Goal: Transaction & Acquisition: Purchase product/service

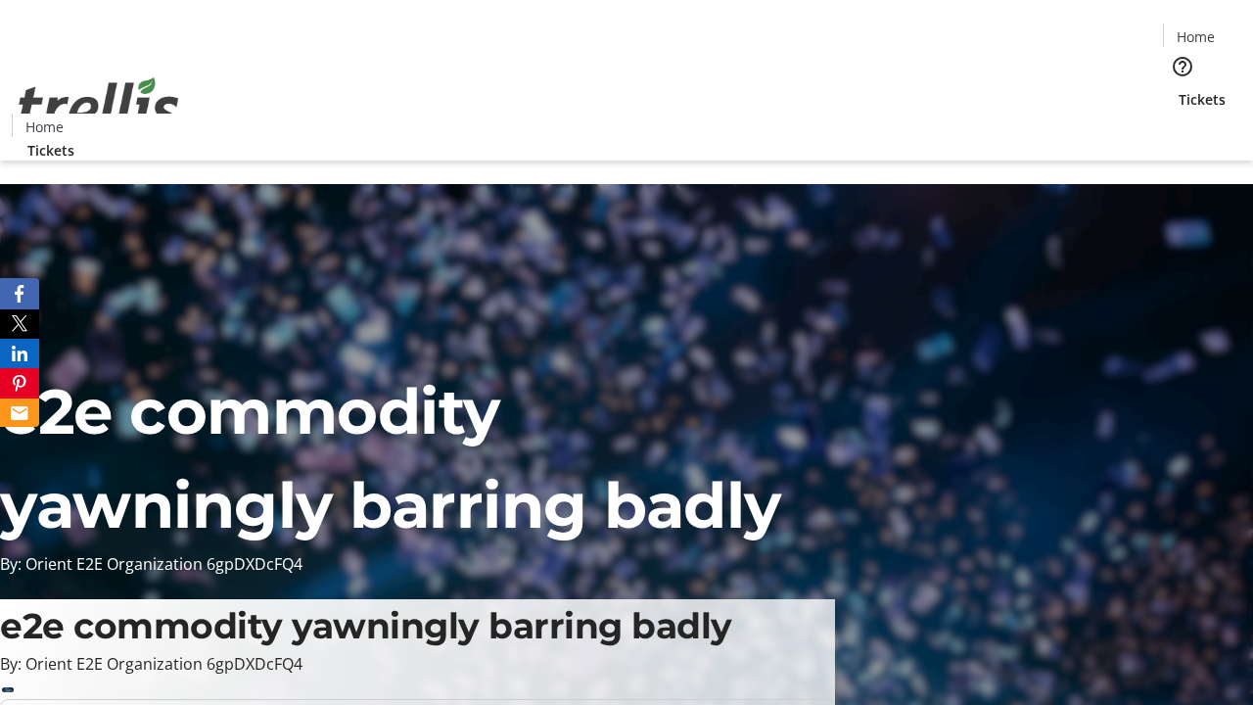
click at [1179, 89] on span "Tickets" at bounding box center [1202, 99] width 47 height 21
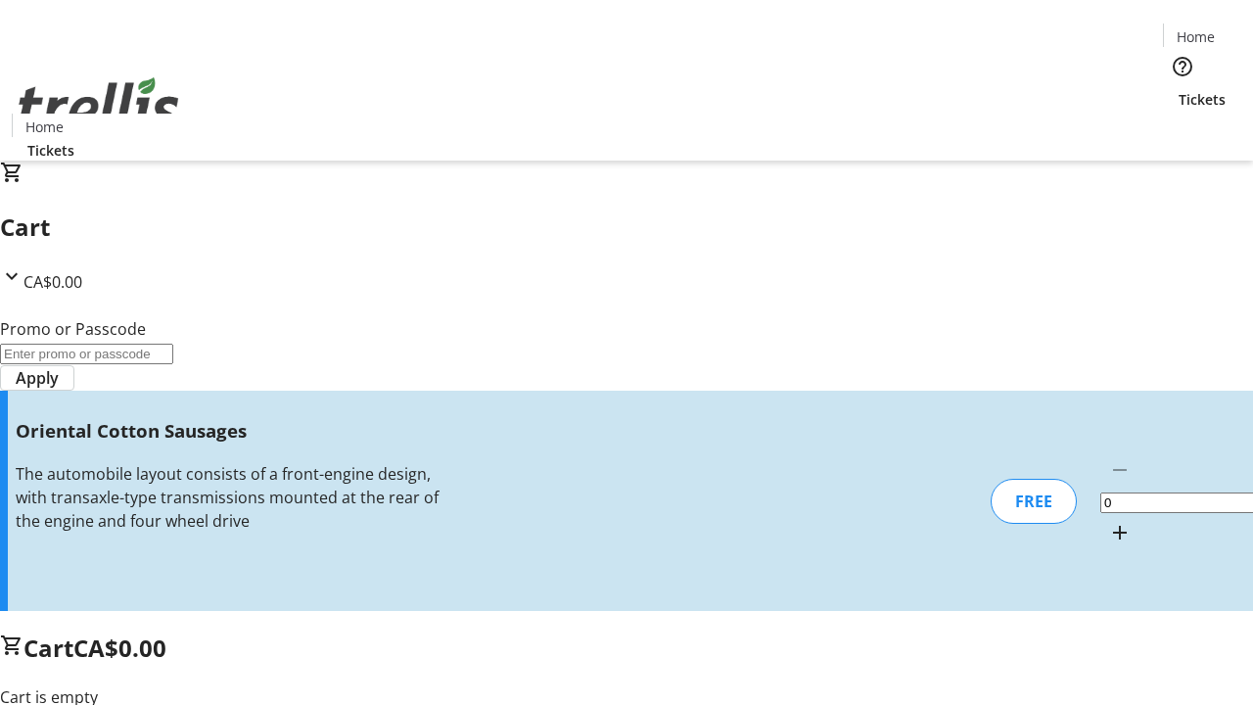
click at [1108, 521] on mat-icon "Increment by one" at bounding box center [1119, 532] width 23 height 23
type input "1"
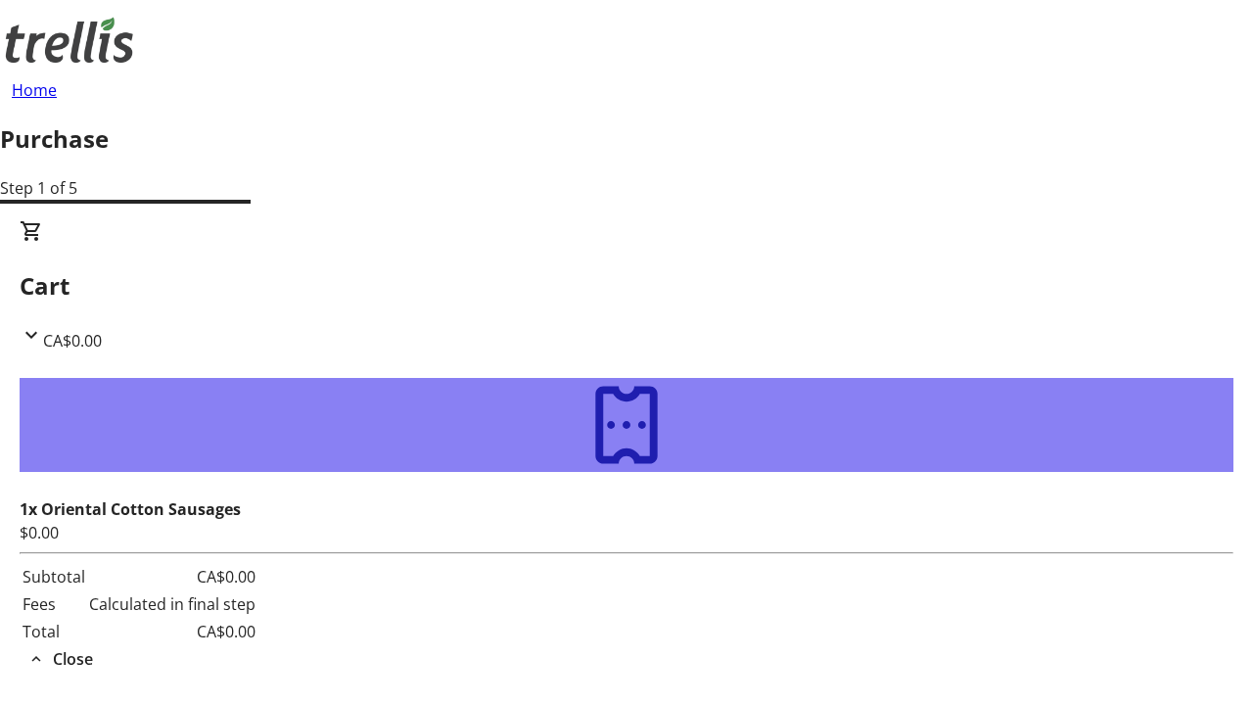
type input "[PERSON_NAME][EMAIL_ADDRESS][DOMAIN_NAME]"
type input "[PERSON_NAME]"
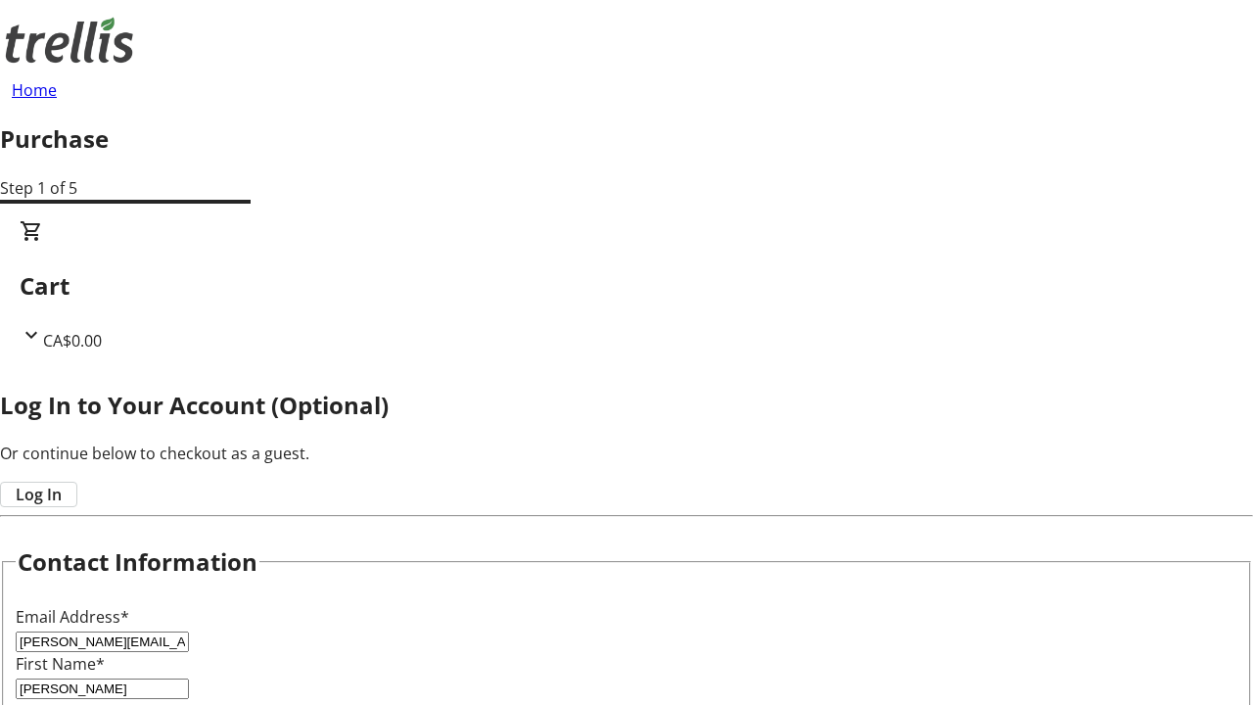
type input "[PERSON_NAME]"
